Goal: Transaction & Acquisition: Book appointment/travel/reservation

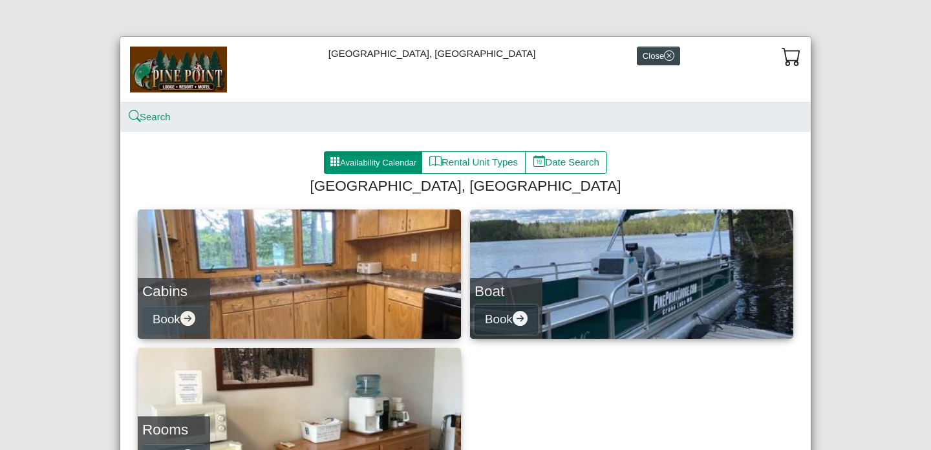
click at [523, 316] on icon "arrow right circle fill" at bounding box center [519, 318] width 15 height 15
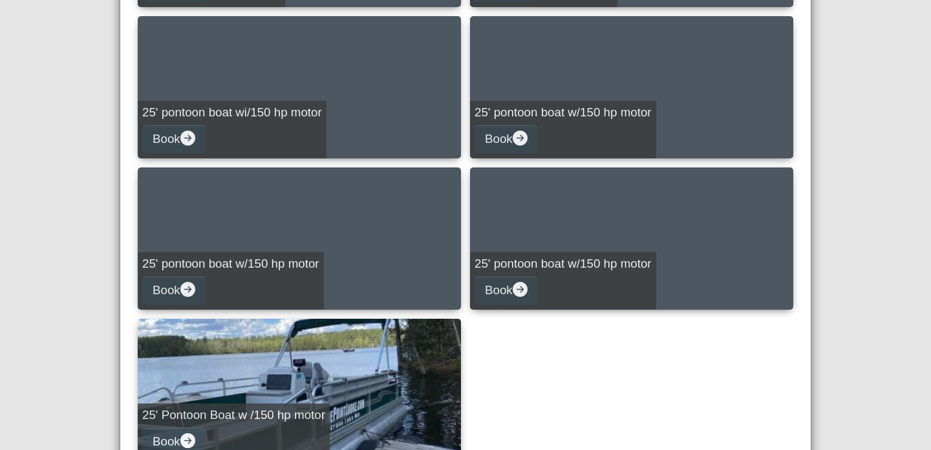
scroll to position [789, 0]
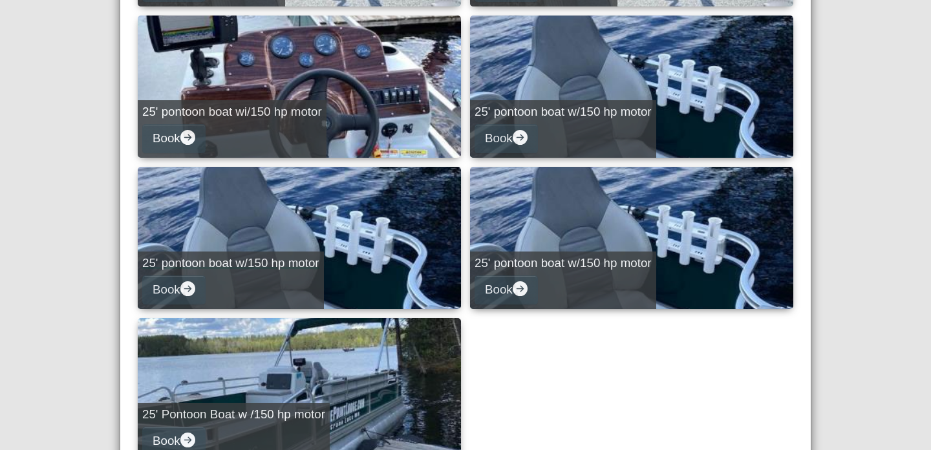
click at [245, 288] on div "25' pontoon boat w/150 hp motor Book" at bounding box center [231, 280] width 186 height 58
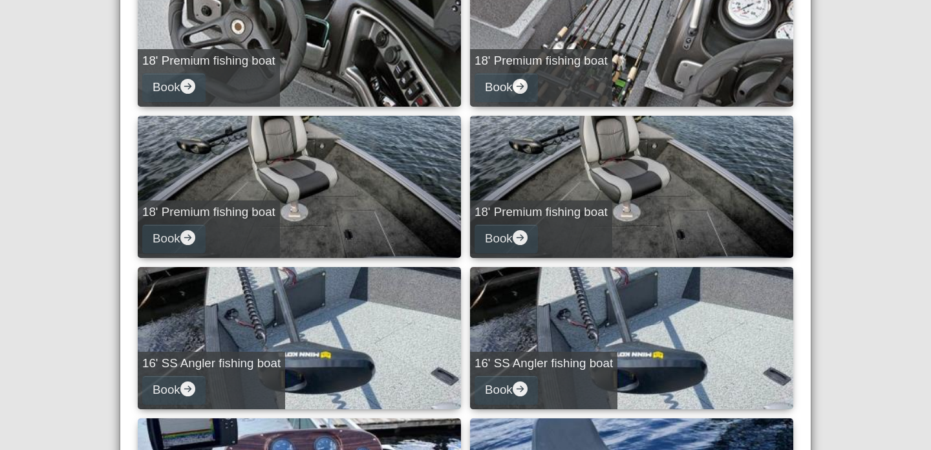
select select "*"
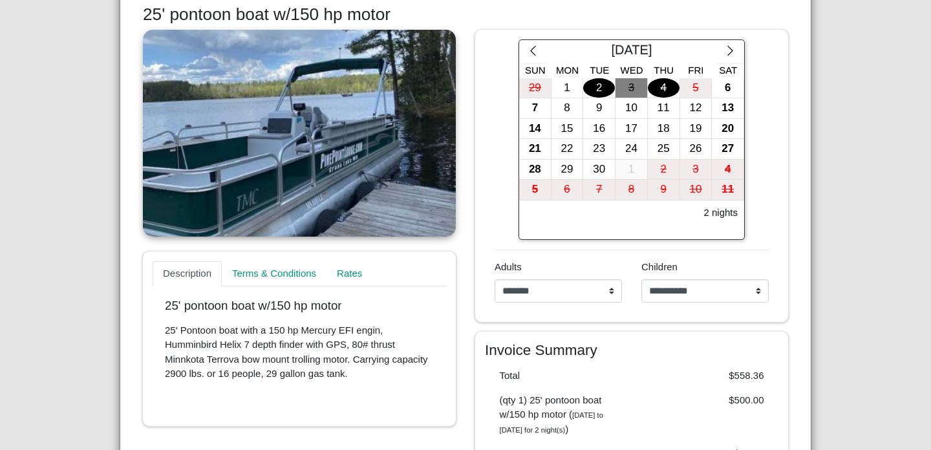
scroll to position [192, 0]
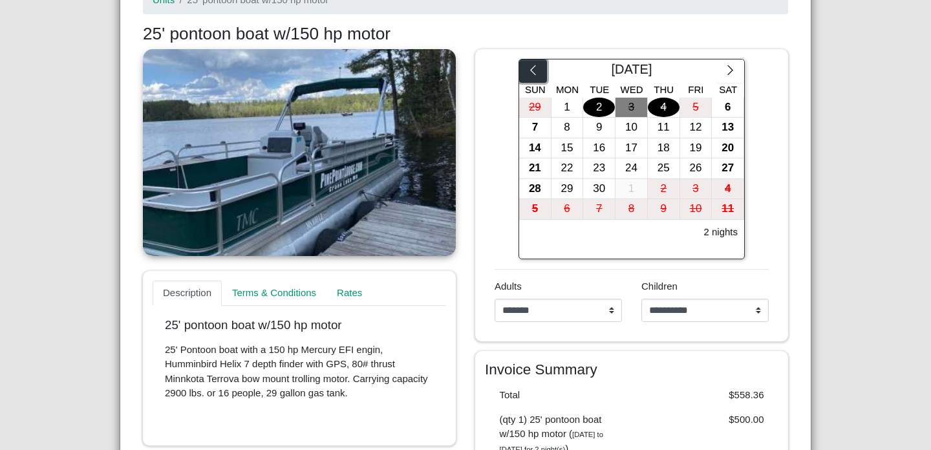
click at [532, 71] on icon "chevron left" at bounding box center [533, 70] width 12 height 12
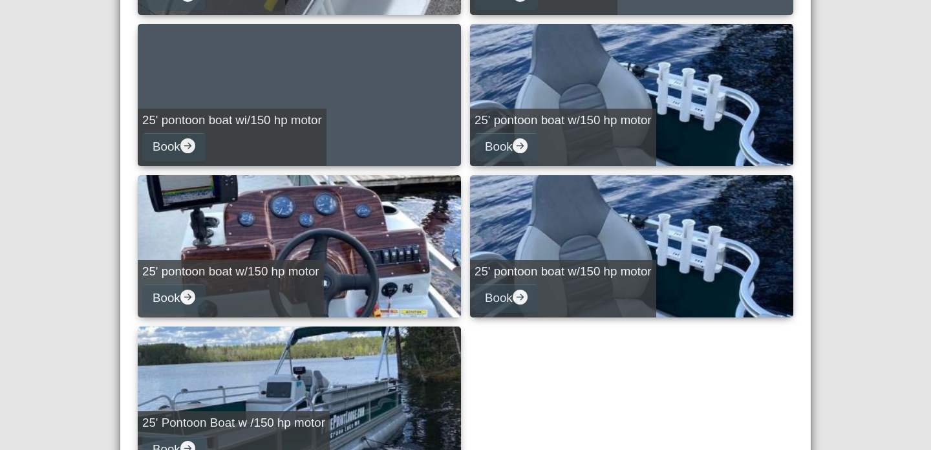
scroll to position [783, 0]
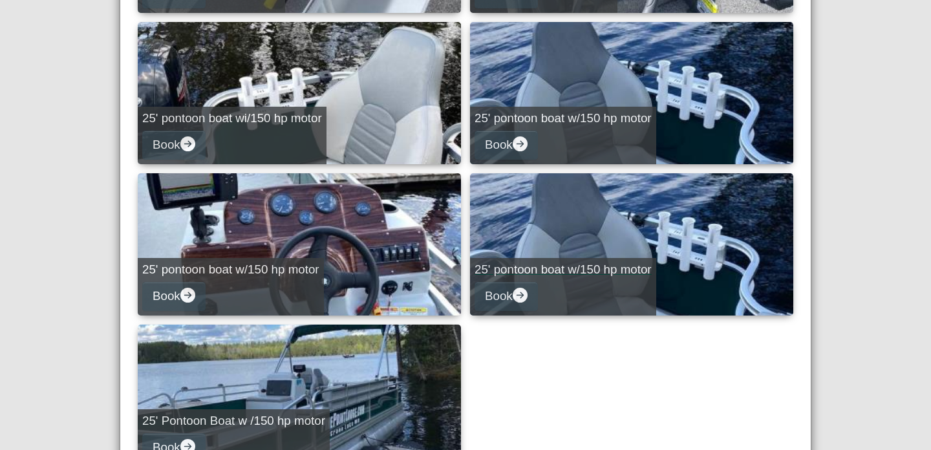
click at [569, 275] on h5 "25' pontoon boat w/150 hp motor" at bounding box center [562, 269] width 177 height 15
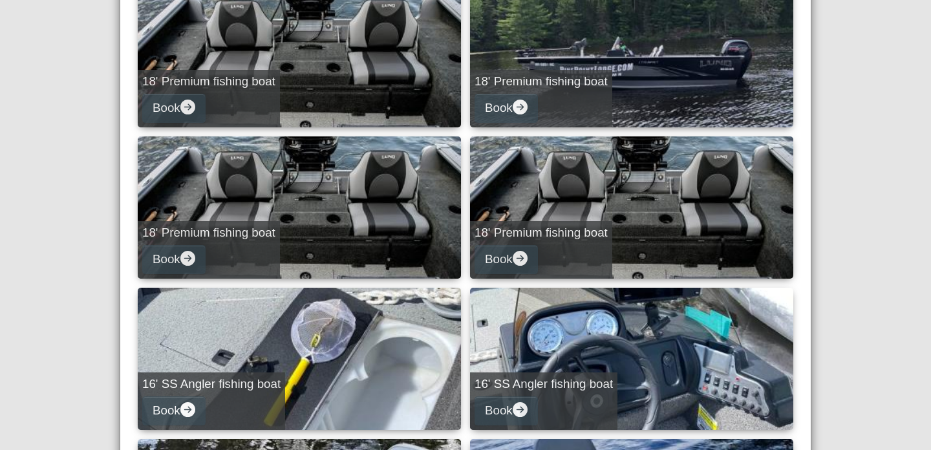
select select "*"
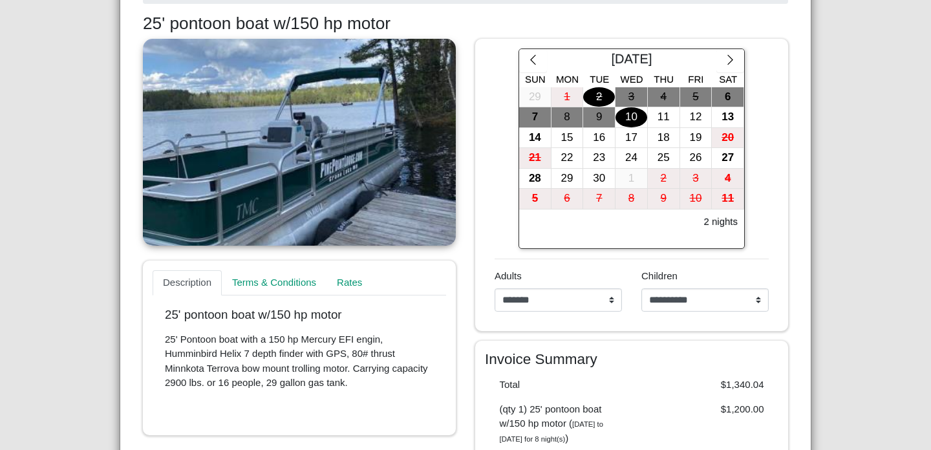
scroll to position [171, 0]
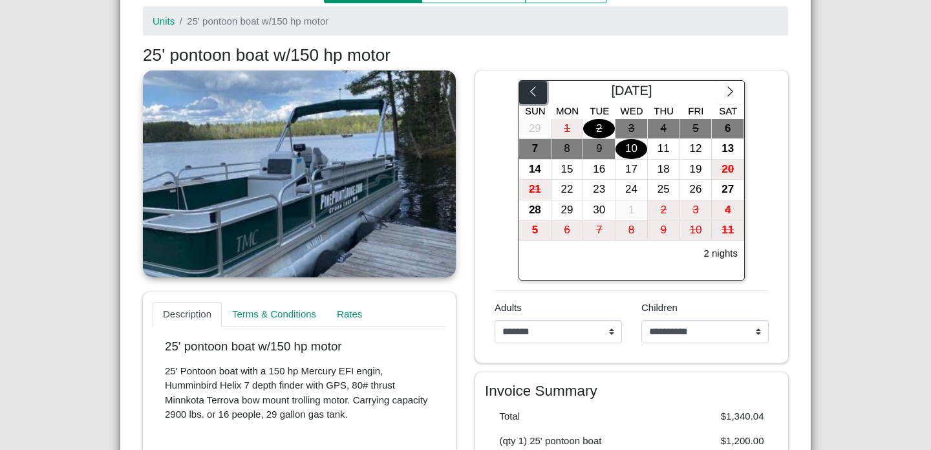
click at [536, 92] on icon "chevron left" at bounding box center [533, 91] width 12 height 12
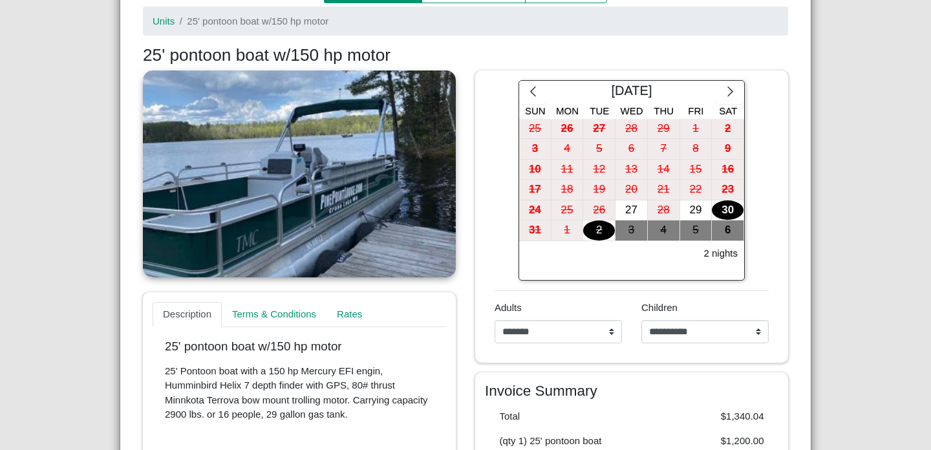
click at [730, 211] on div "30" at bounding box center [728, 210] width 32 height 20
click at [540, 235] on div "31" at bounding box center [535, 230] width 32 height 20
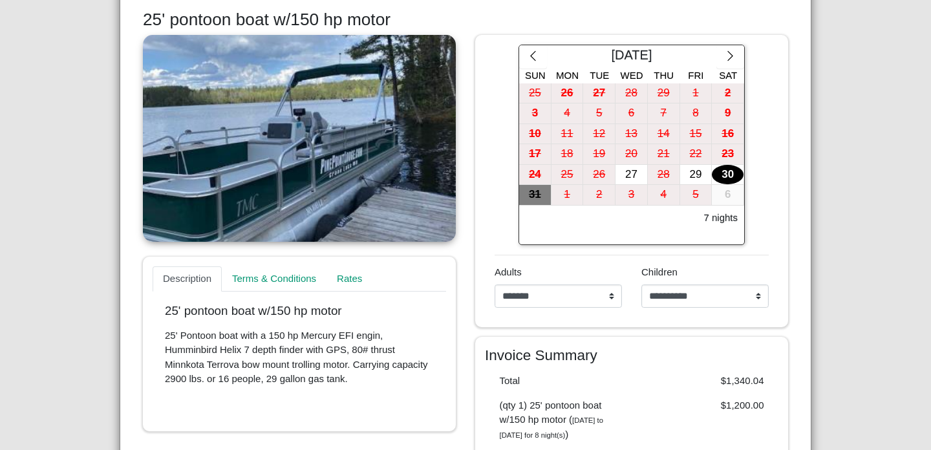
scroll to position [209, 0]
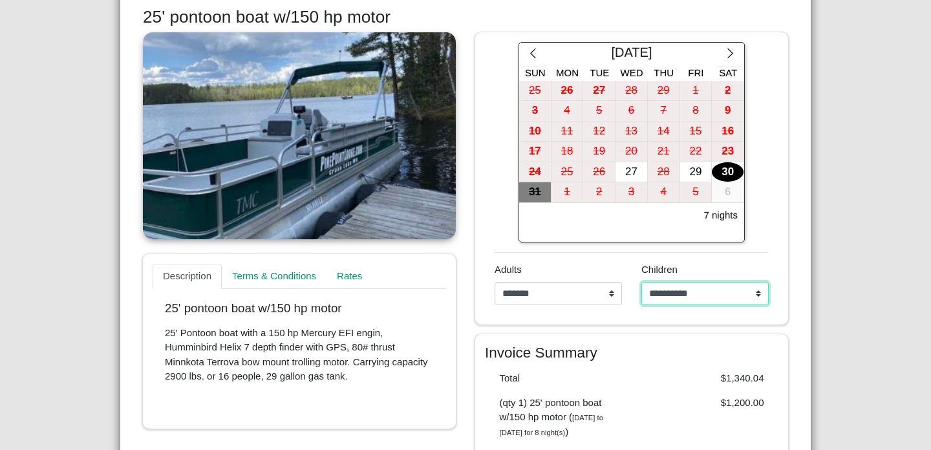
click at [756, 295] on select "**********" at bounding box center [704, 293] width 127 height 23
select select "*"
click at [641, 282] on select "**********" at bounding box center [704, 293] width 127 height 23
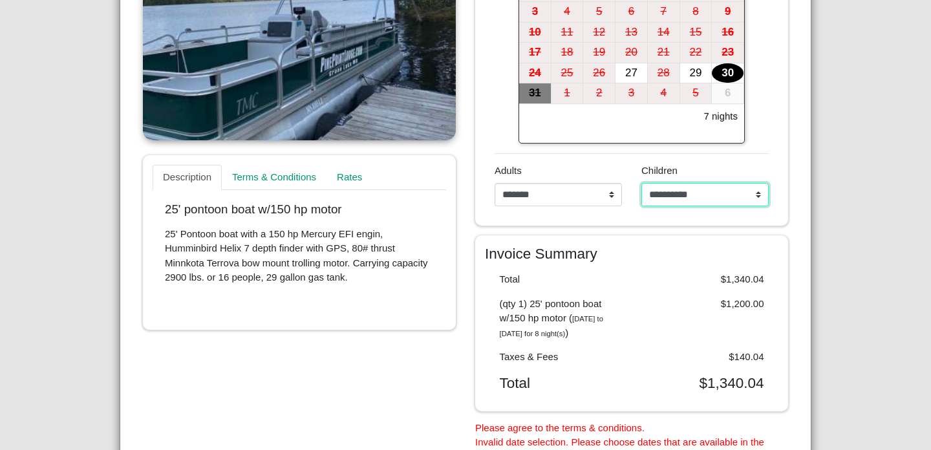
scroll to position [309, 0]
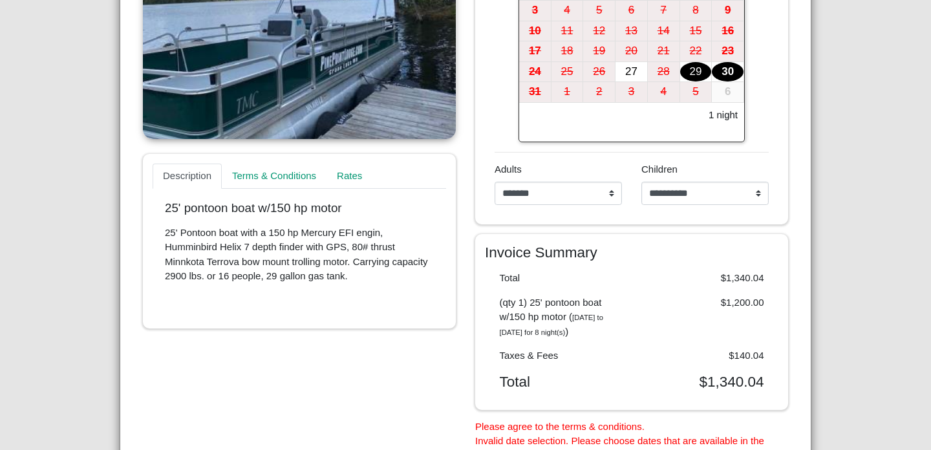
click at [690, 76] on div "29" at bounding box center [696, 72] width 32 height 20
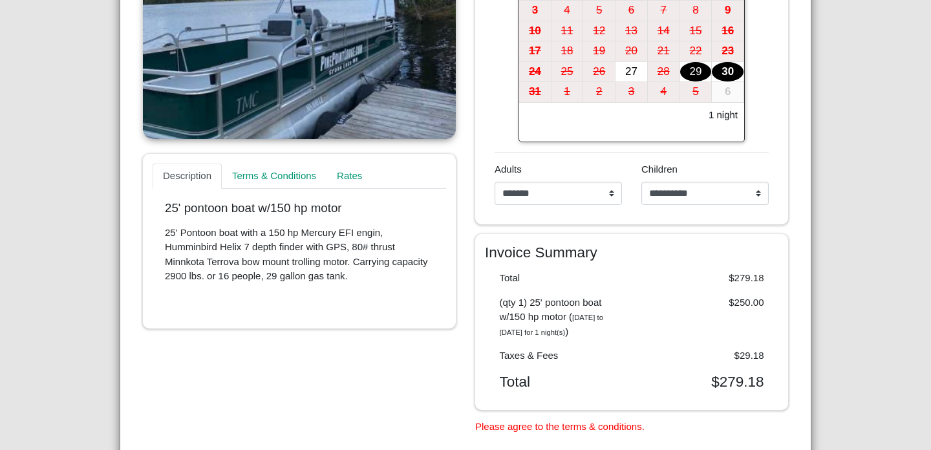
click at [725, 74] on div "30" at bounding box center [728, 72] width 32 height 20
click at [724, 69] on div "30" at bounding box center [728, 72] width 32 height 20
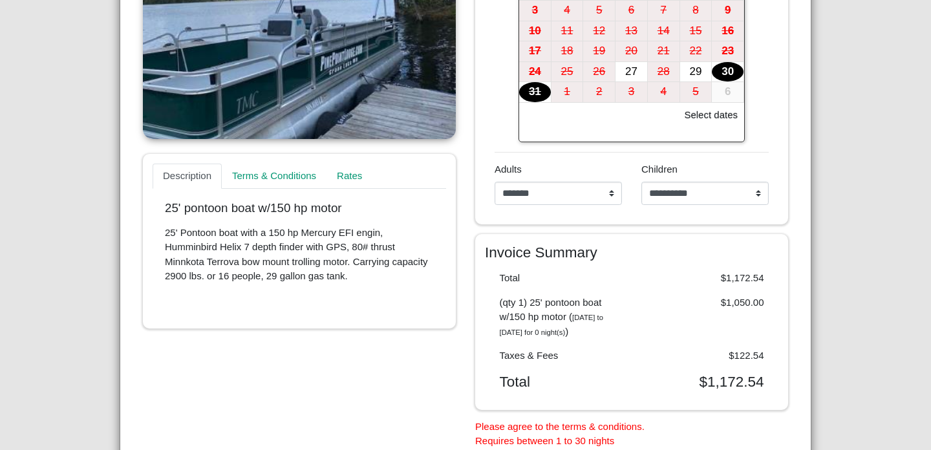
click at [547, 87] on div "31" at bounding box center [535, 92] width 32 height 20
click at [693, 65] on div "29" at bounding box center [696, 72] width 32 height 20
click at [724, 65] on div "30" at bounding box center [728, 72] width 32 height 20
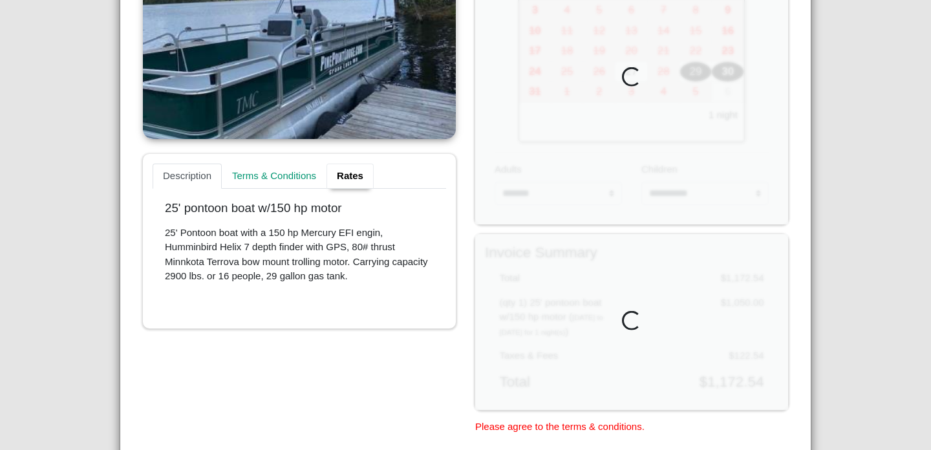
click at [345, 180] on link "Rates" at bounding box center [349, 177] width 47 height 26
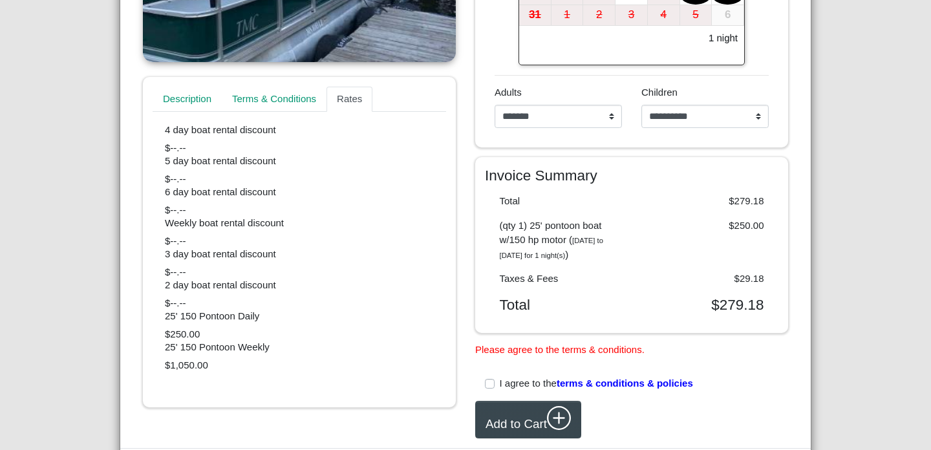
scroll to position [387, 0]
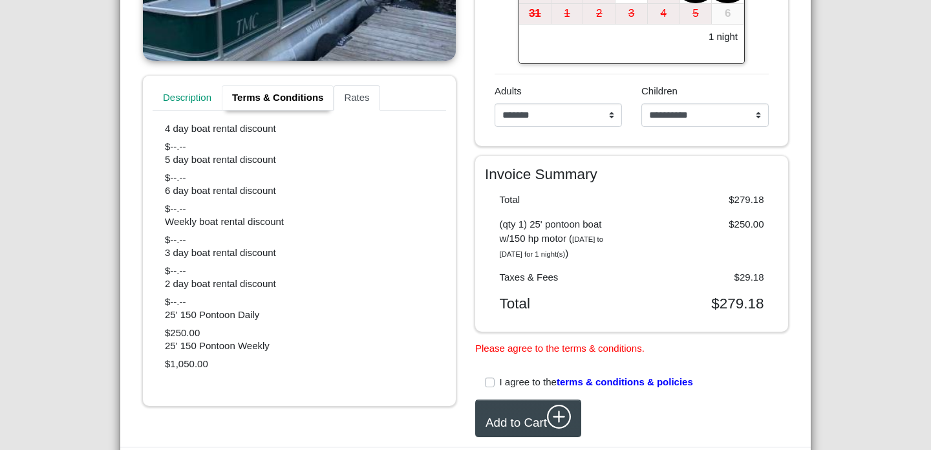
click at [313, 97] on link "Terms & Conditions" at bounding box center [278, 98] width 112 height 26
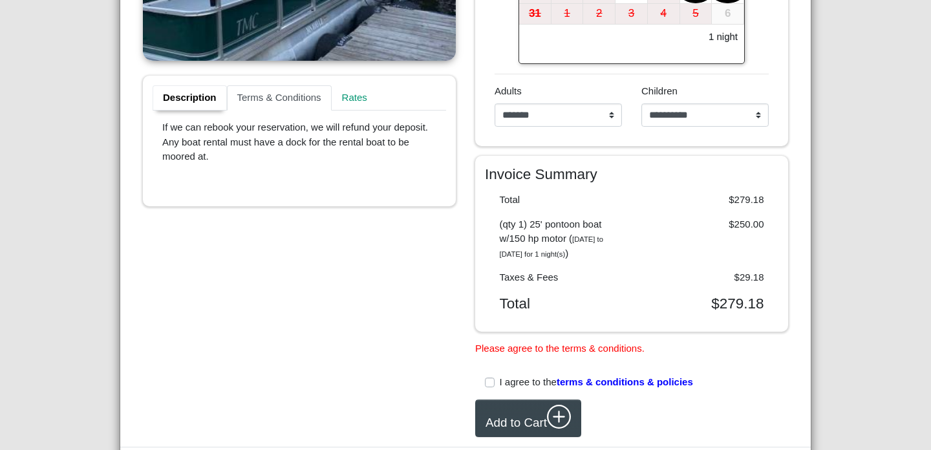
click at [198, 95] on link "Description" at bounding box center [190, 98] width 74 height 26
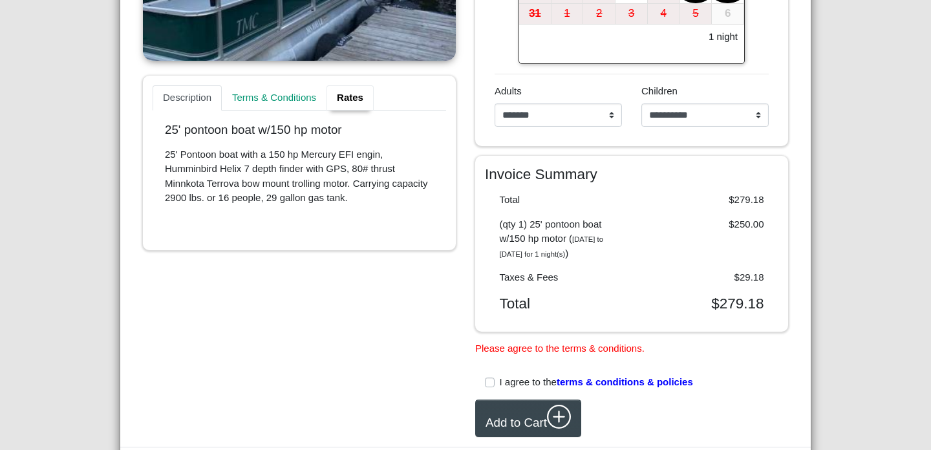
click at [354, 96] on link "Rates" at bounding box center [349, 98] width 47 height 26
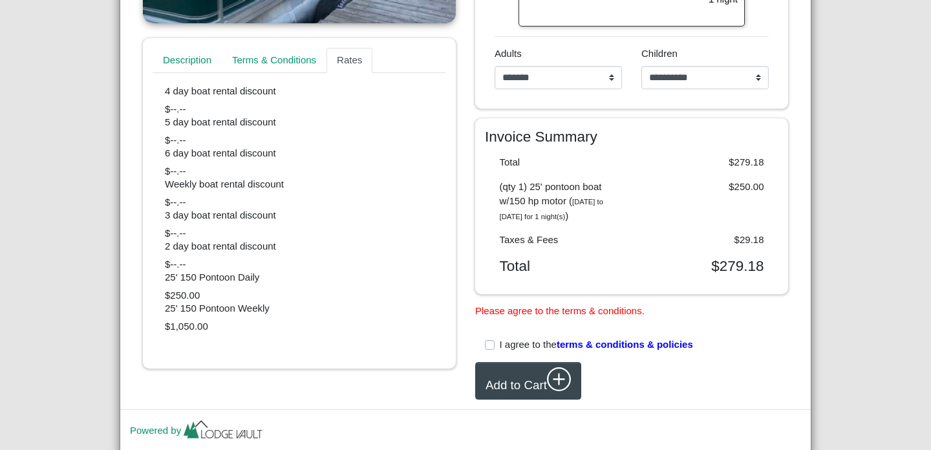
scroll to position [478, 0]
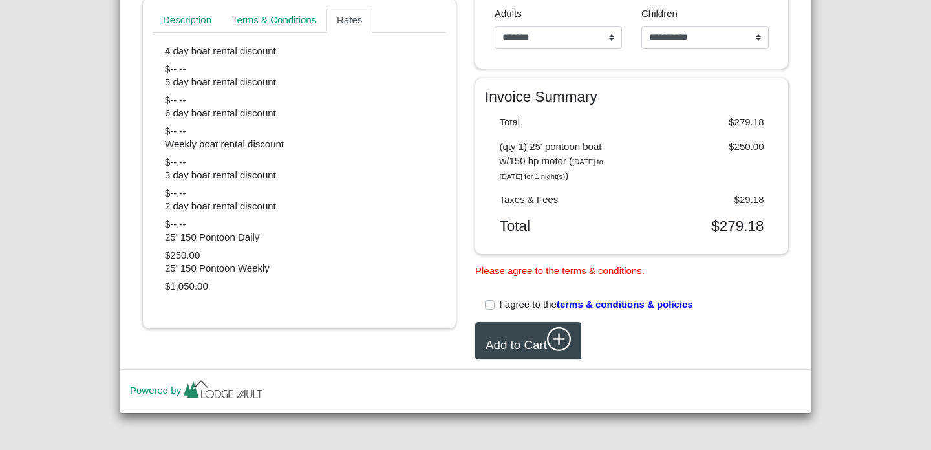
click at [639, 305] on span "terms & conditions & policies" at bounding box center [624, 304] width 136 height 11
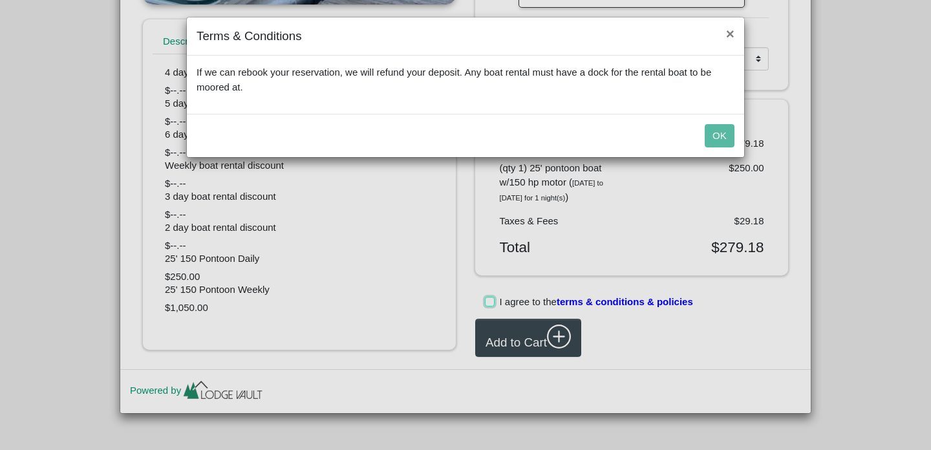
scroll to position [454, 0]
click at [489, 304] on div "Terms & Conditions × If we can rebook your reservation, we will refund your dep…" at bounding box center [465, 225] width 931 height 450
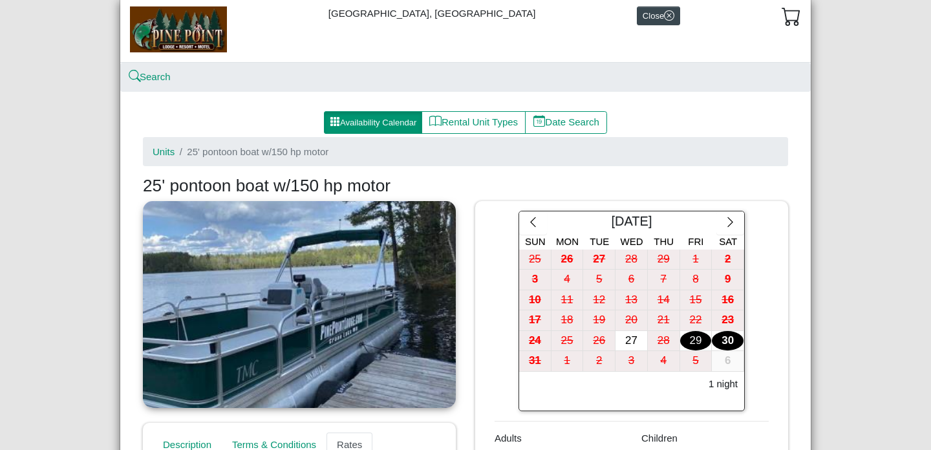
scroll to position [33, 0]
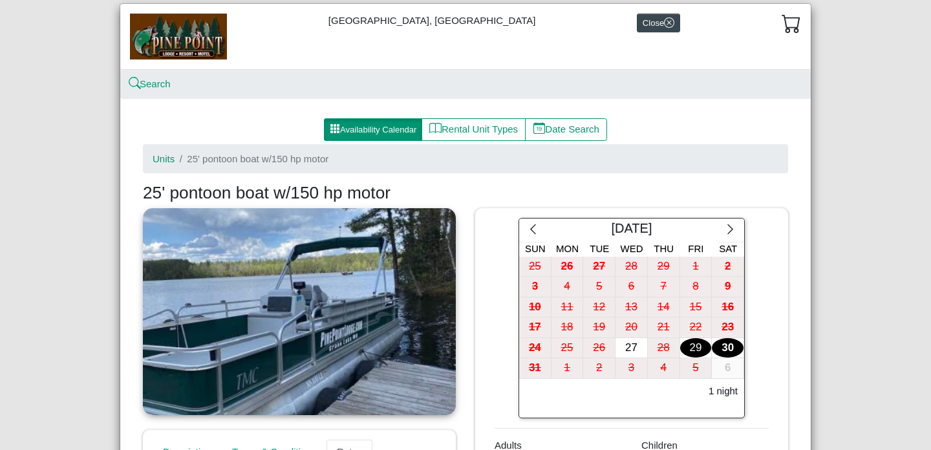
click at [734, 342] on div "30" at bounding box center [728, 348] width 32 height 20
click at [699, 344] on div "29" at bounding box center [696, 348] width 32 height 20
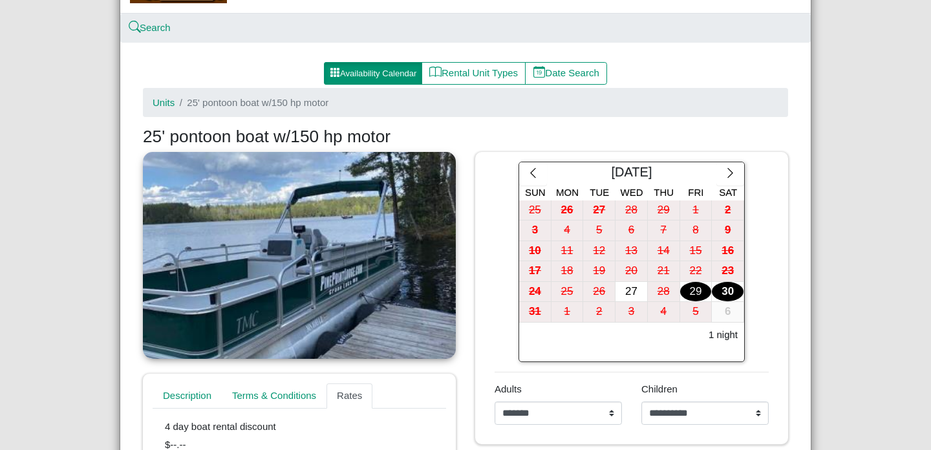
scroll to position [213, 0]
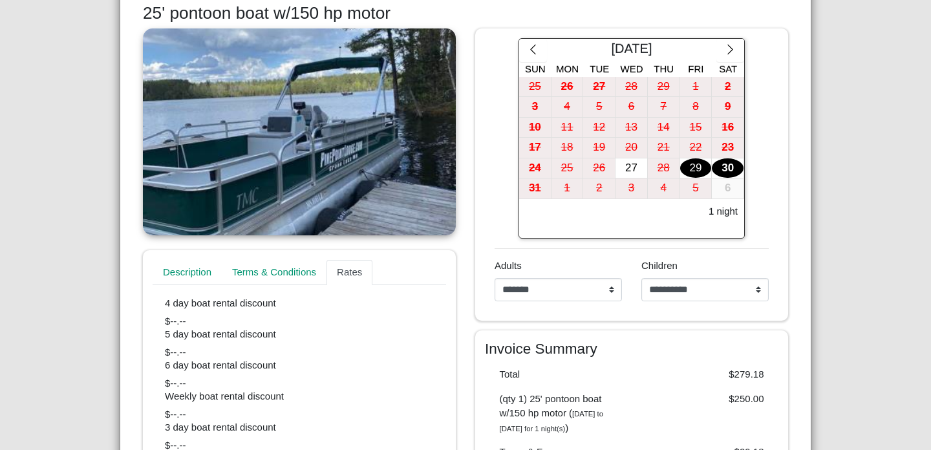
click at [728, 171] on div "30" at bounding box center [728, 168] width 32 height 20
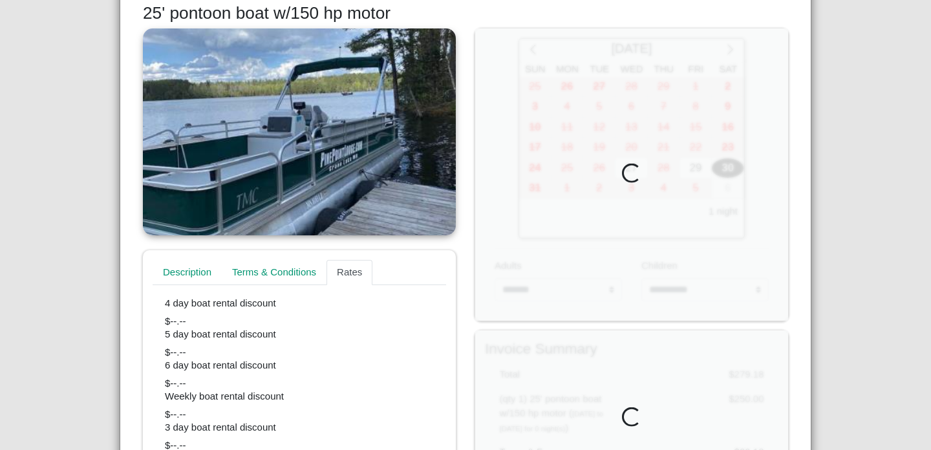
click at [728, 171] on div at bounding box center [631, 174] width 313 height 292
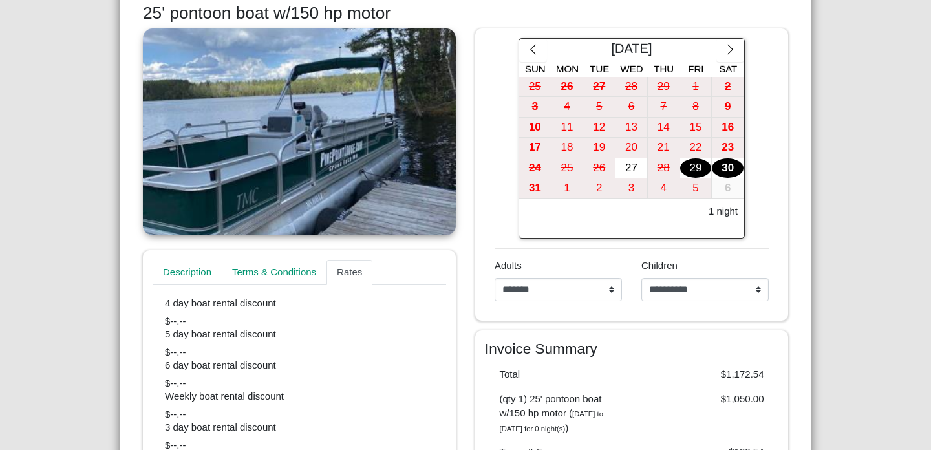
click at [702, 160] on div "29" at bounding box center [696, 168] width 32 height 20
click at [729, 165] on div "30" at bounding box center [728, 168] width 32 height 20
click at [724, 173] on div "30" at bounding box center [728, 168] width 32 height 20
click at [532, 187] on div "31" at bounding box center [535, 188] width 32 height 20
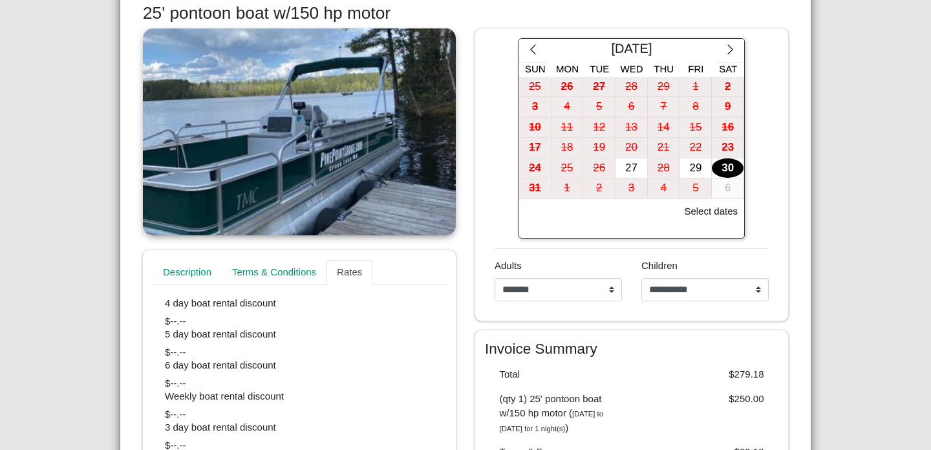
click at [720, 168] on div "30" at bounding box center [728, 168] width 32 height 20
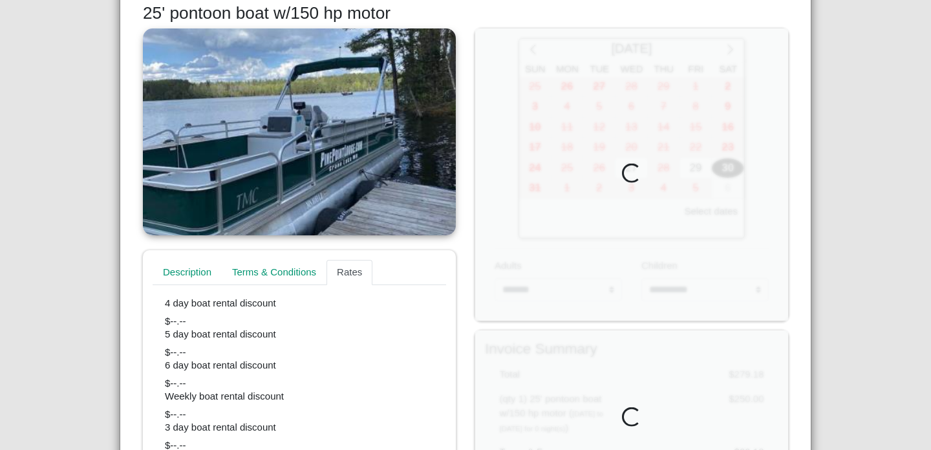
click at [534, 187] on div at bounding box center [631, 174] width 313 height 292
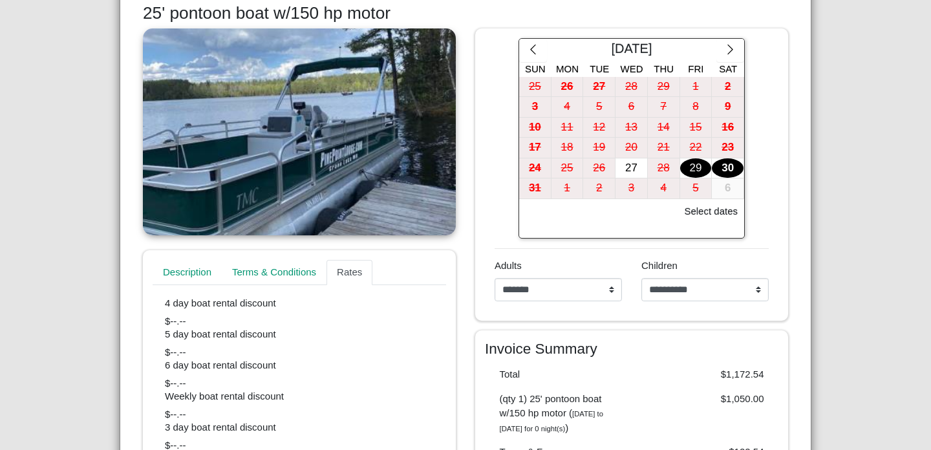
click at [693, 173] on div "29" at bounding box center [696, 168] width 32 height 20
click at [723, 165] on div "30" at bounding box center [728, 168] width 32 height 20
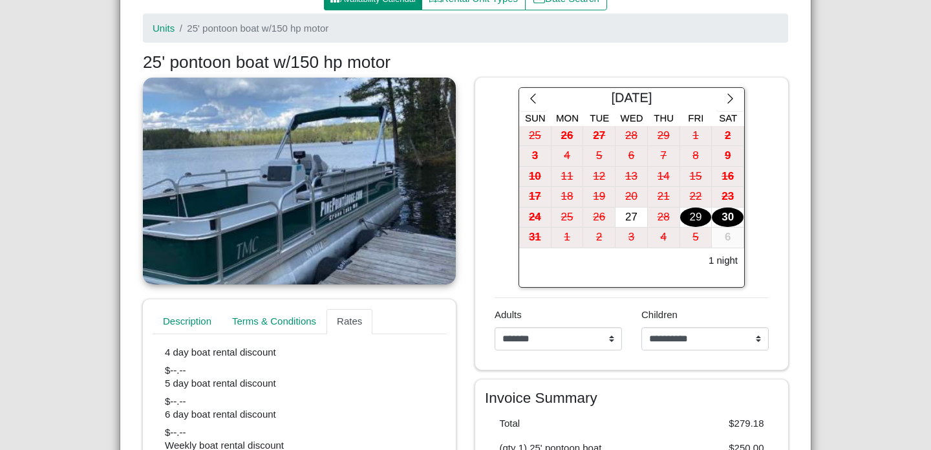
scroll to position [0, 0]
